Goal: Navigation & Orientation: Understand site structure

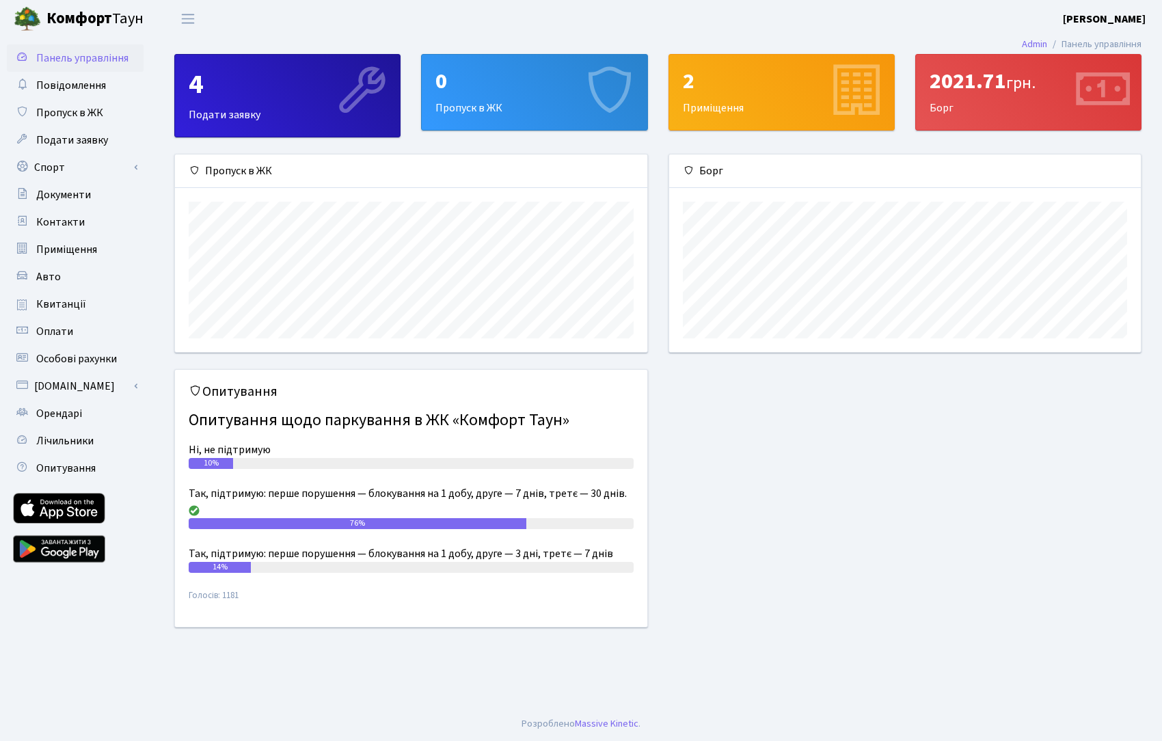
scroll to position [197, 472]
click at [49, 325] on span "Оплати" at bounding box center [54, 331] width 37 height 15
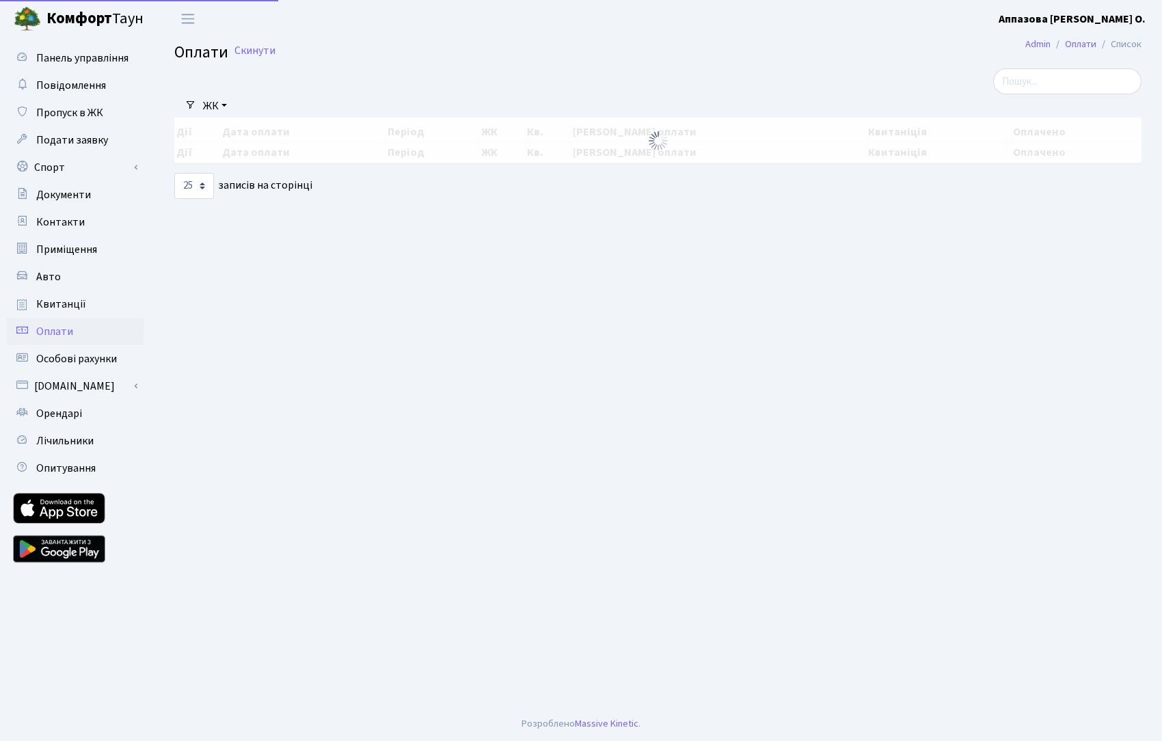
select select "25"
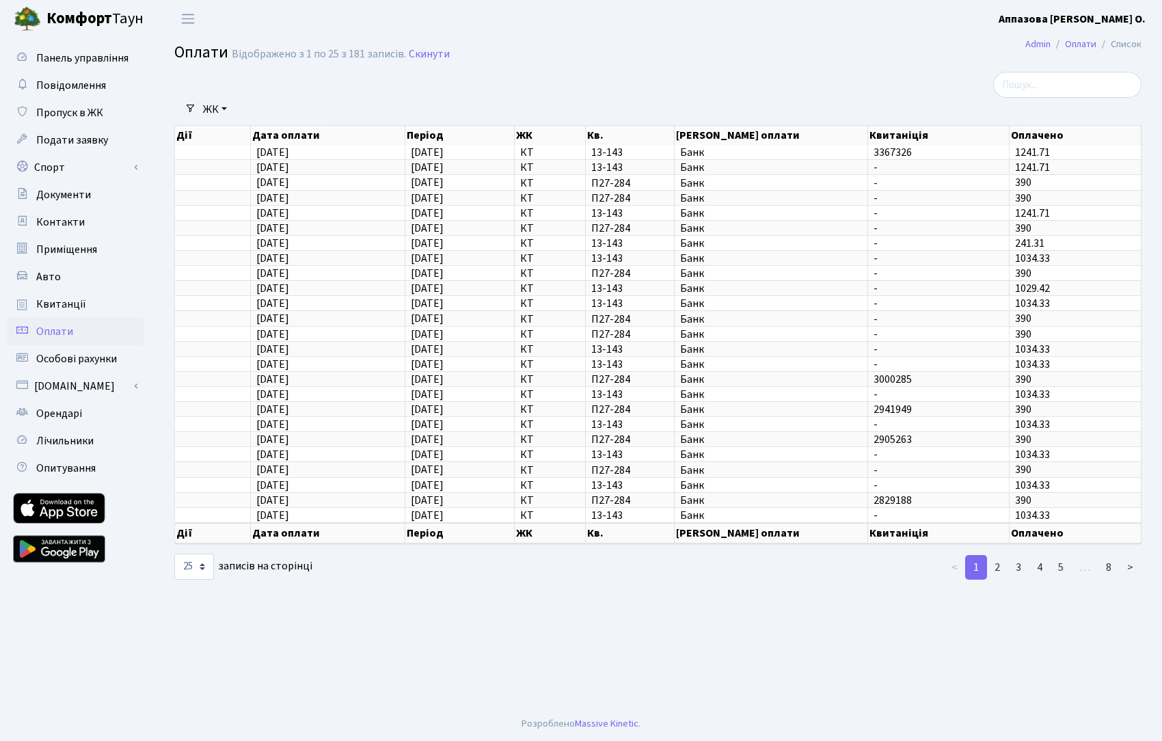
click at [68, 19] on b "Комфорт" at bounding box center [79, 19] width 66 height 22
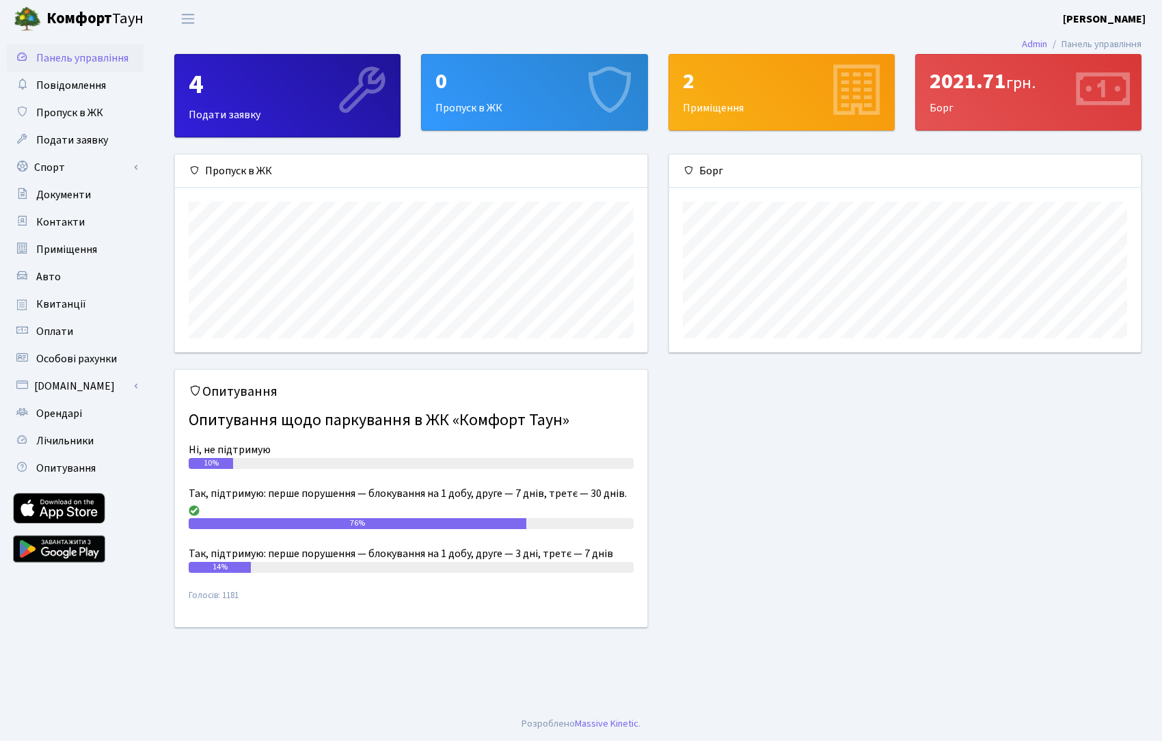
scroll to position [197, 472]
click at [891, 484] on div "Опитування Опитування щодо паркування в ЖК «Комфорт Таун» Ні, не підтримую 10% …" at bounding box center [658, 506] width 988 height 275
click at [932, 536] on div "Опитування Опитування щодо паркування в ЖК «Комфорт Таун» Ні, не підтримую 10% …" at bounding box center [658, 506] width 988 height 275
click at [196, 94] on div "4" at bounding box center [288, 84] width 198 height 33
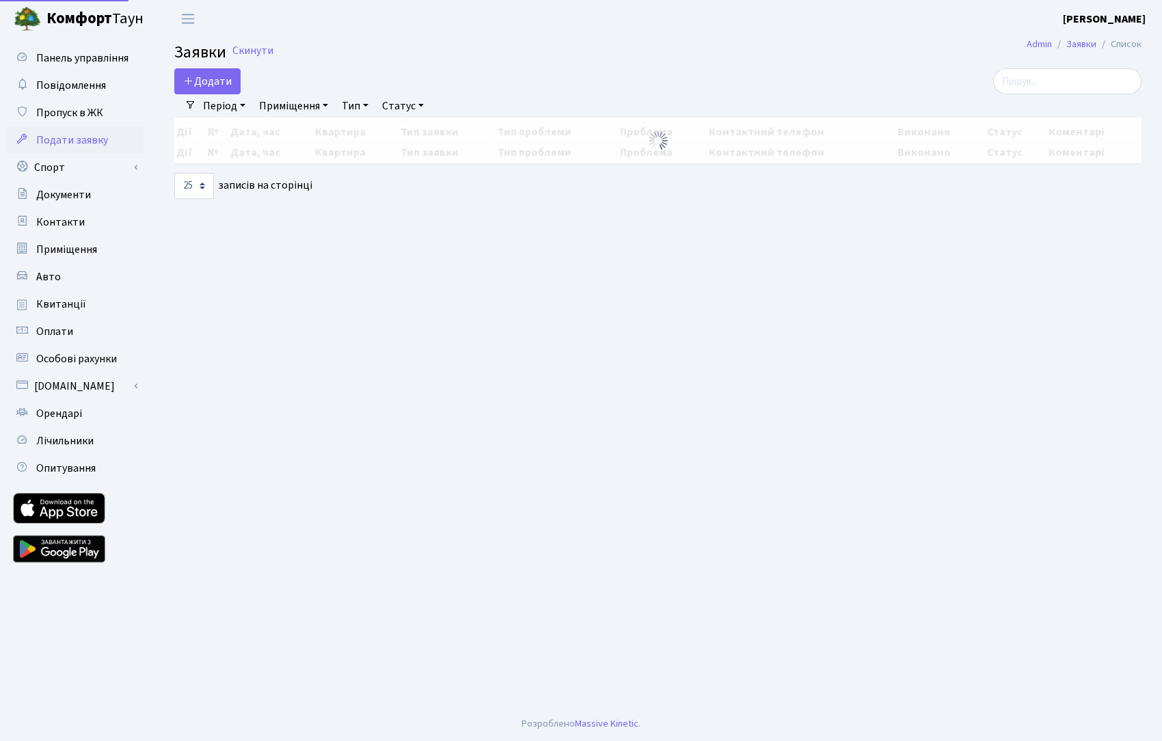
select select "25"
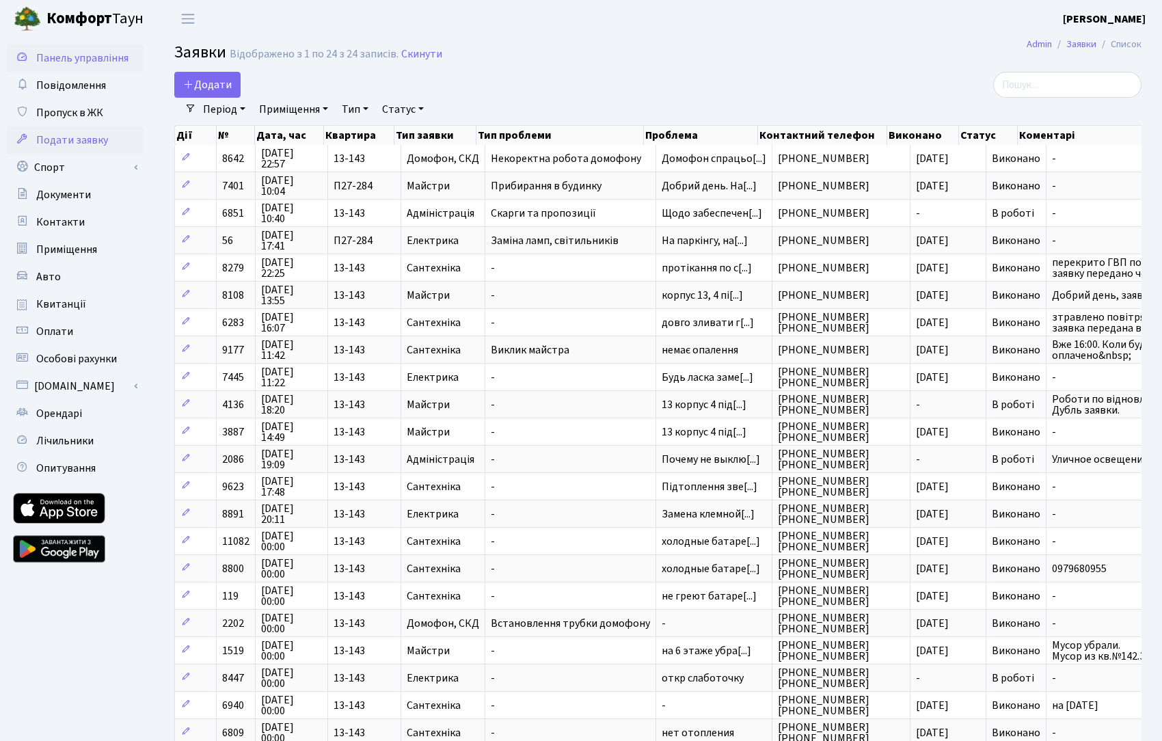
click at [81, 57] on span "Панель управління" at bounding box center [82, 58] width 92 height 15
click at [96, 57] on span "Панель управління" at bounding box center [82, 58] width 92 height 15
click at [66, 87] on span "Повідомлення" at bounding box center [71, 85] width 70 height 15
click at [116, 24] on span "Комфорт Таун" at bounding box center [94, 19] width 97 height 23
click at [53, 18] on b "Комфорт" at bounding box center [79, 19] width 66 height 22
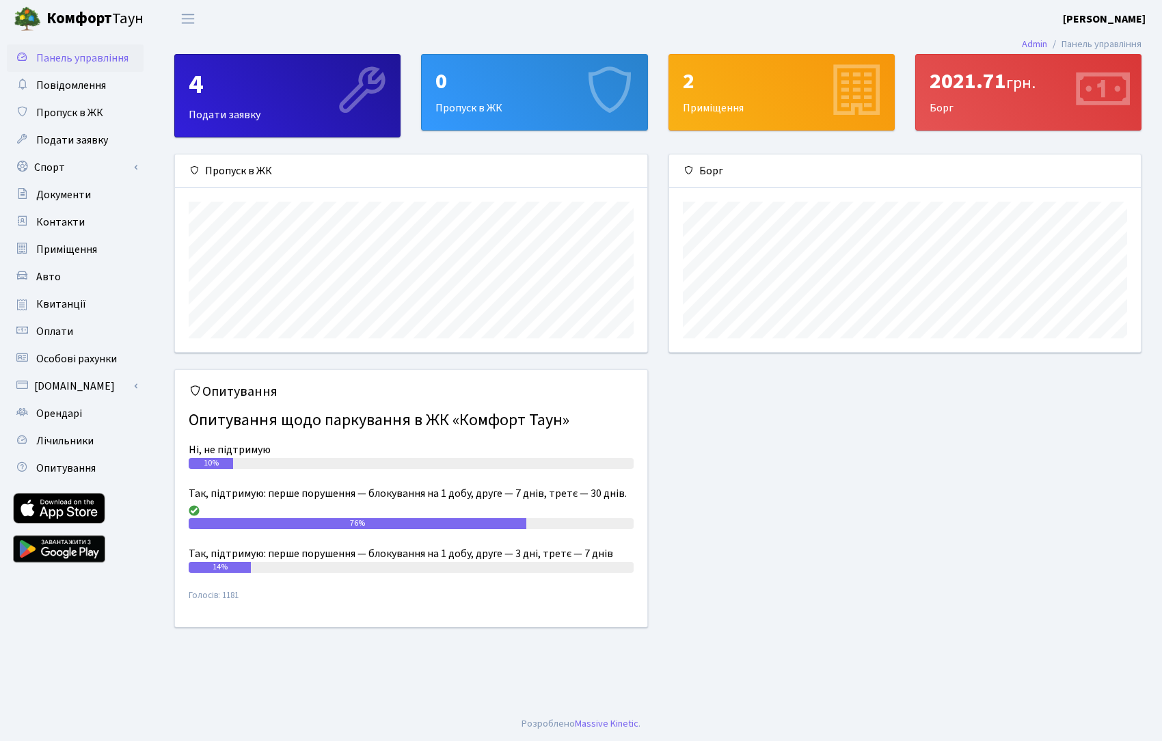
scroll to position [197, 472]
click at [1036, 46] on link "Admin" at bounding box center [1034, 44] width 25 height 14
